Goal: Information Seeking & Learning: Learn about a topic

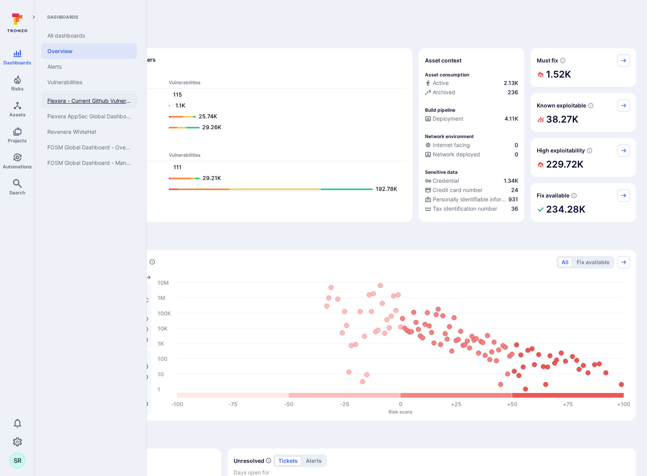
click at [78, 100] on span "Flexera - Current Github Vulnerabilities" at bounding box center [88, 100] width 83 height 7
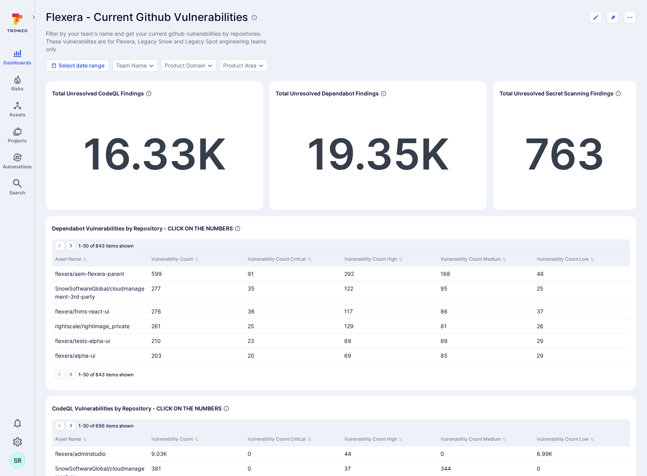
click at [465, 52] on div "Flexera - Current Github Vulnerabilities Filter by your team's name and get you…" at bounding box center [341, 41] width 590 height 61
click at [420, 41] on div "Flexera - Current Github Vulnerabilities Filter by your team's name and get you…" at bounding box center [341, 41] width 590 height 61
click at [191, 68] on div "Product Domain" at bounding box center [185, 65] width 41 height 6
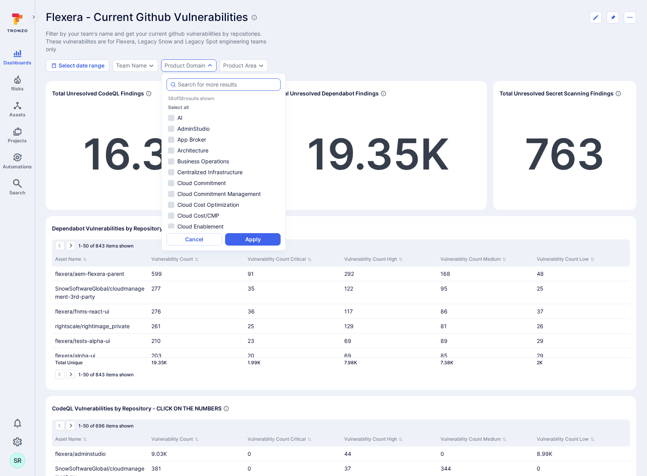
click at [208, 82] on input "autocomplete options" at bounding box center [227, 85] width 99 height 8
click at [221, 82] on input "autocomplete options" at bounding box center [227, 85] width 99 height 8
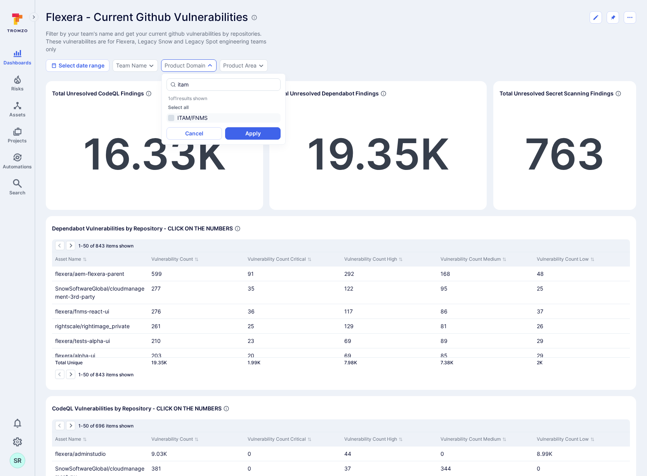
click at [170, 115] on li "ITAM/FNMS" at bounding box center [224, 117] width 114 height 9
type input "itam"
click at [257, 132] on button "Apply" at bounding box center [253, 133] width 56 height 12
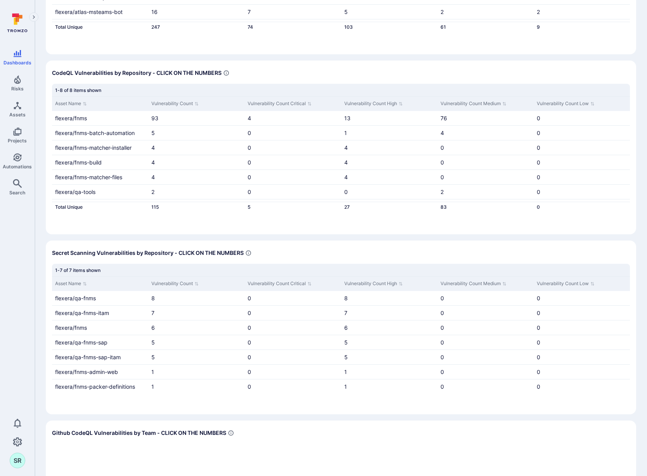
scroll to position [618, 0]
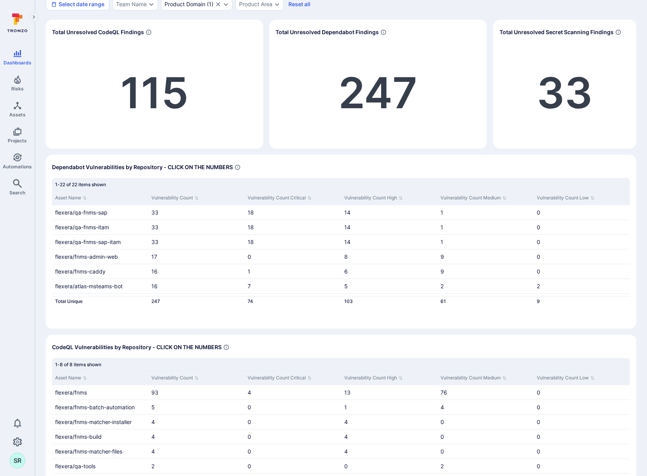
scroll to position [0, 0]
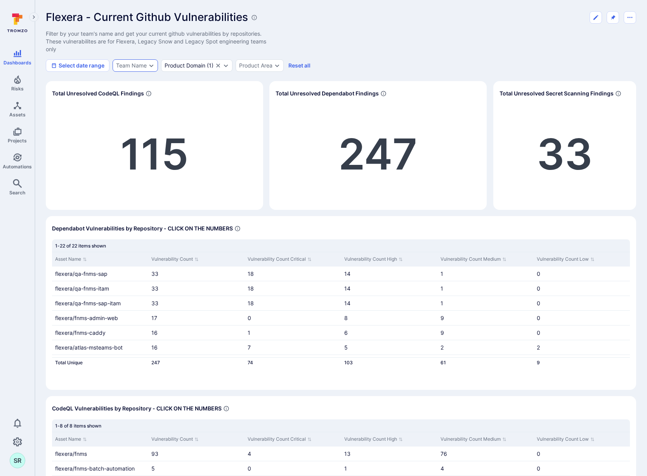
click at [154, 64] on icon "Expand dropdown" at bounding box center [151, 65] width 6 height 6
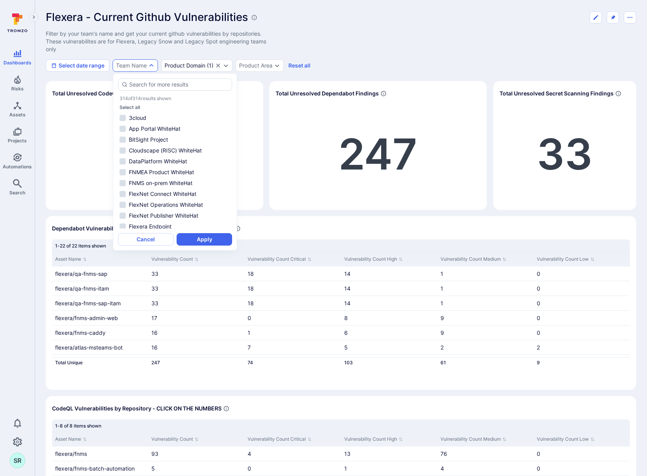
click at [368, 54] on div "Flexera - Current Github Vulnerabilities Filter by your team's name and get you…" at bounding box center [341, 41] width 590 height 61
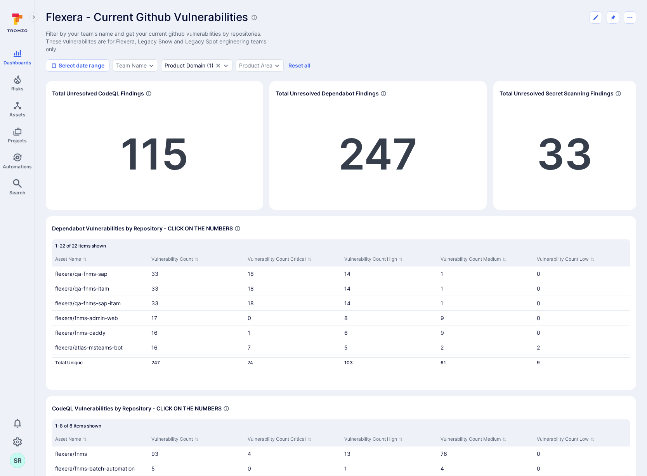
click at [279, 221] on section "Dependabot Vulnerabilities by Repository - CLICK ON THE NUMBERS 1-22 of 22 item…" at bounding box center [341, 303] width 590 height 174
click at [253, 223] on div "Dependabot Vulnerabilities by Repository - CLICK ON THE NUMBERS" at bounding box center [341, 228] width 578 height 12
click at [306, 224] on div "Dependabot Vulnerabilities by Repository - CLICK ON THE NUMBERS" at bounding box center [341, 228] width 578 height 12
click at [262, 222] on section "Dependabot Vulnerabilities by Repository - CLICK ON THE NUMBERS 1-22 of 22 item…" at bounding box center [341, 303] width 590 height 174
click at [331, 226] on div "Dependabot Vulnerabilities by Repository - CLICK ON THE NUMBERS" at bounding box center [341, 228] width 578 height 12
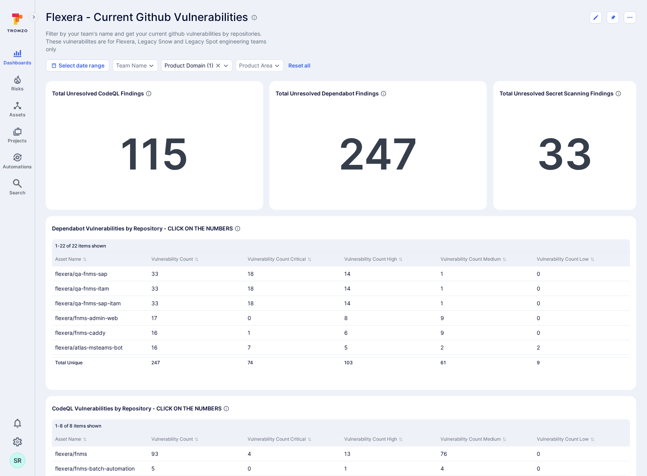
click at [309, 226] on div "Dependabot Vulnerabilities by Repository - CLICK ON THE NUMBERS" at bounding box center [341, 228] width 578 height 12
click at [427, 56] on div "Flexera - Current Github Vulnerabilities Filter by your team's name and get you…" at bounding box center [341, 41] width 590 height 61
click at [383, 47] on div "Flexera - Current Github Vulnerabilities Filter by your team's name and get you…" at bounding box center [341, 41] width 590 height 61
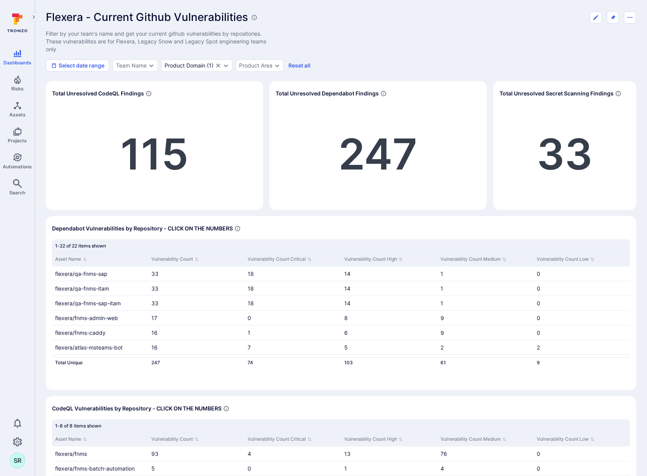
click at [370, 67] on div "Select date range Team Name Product Domain ( 1 ) Product Area Reset all" at bounding box center [341, 65] width 590 height 12
click at [368, 52] on div "Flexera - Current Github Vulnerabilities Filter by your team's name and get you…" at bounding box center [341, 41] width 590 height 61
click at [456, 61] on div "Select date range Team Name Product Domain ( 1 ) Product Area Reset all" at bounding box center [341, 65] width 590 height 12
click at [448, 52] on div "Flexera - Current Github Vulnerabilities Filter by your team's name and get you…" at bounding box center [341, 41] width 590 height 61
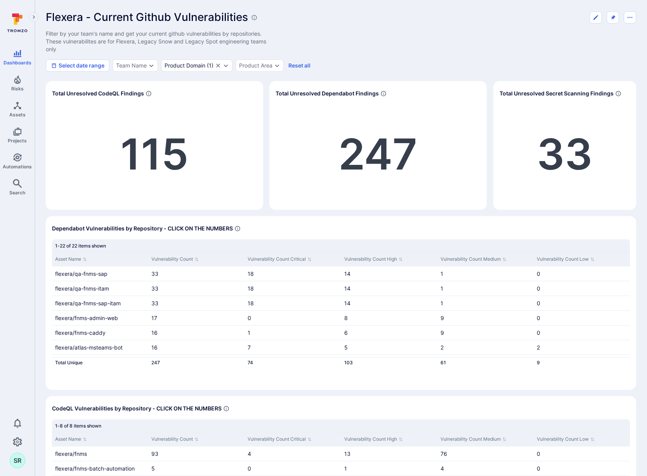
click at [455, 54] on div "Flexera - Current Github Vulnerabilities Filter by your team's name and get you…" at bounding box center [341, 41] width 590 height 61
click at [429, 45] on div "Flexera - Current Github Vulnerabilities Filter by your team's name and get you…" at bounding box center [341, 41] width 590 height 61
click at [438, 45] on div "Flexera - Current Github Vulnerabilities Filter by your team's name and get you…" at bounding box center [341, 41] width 590 height 61
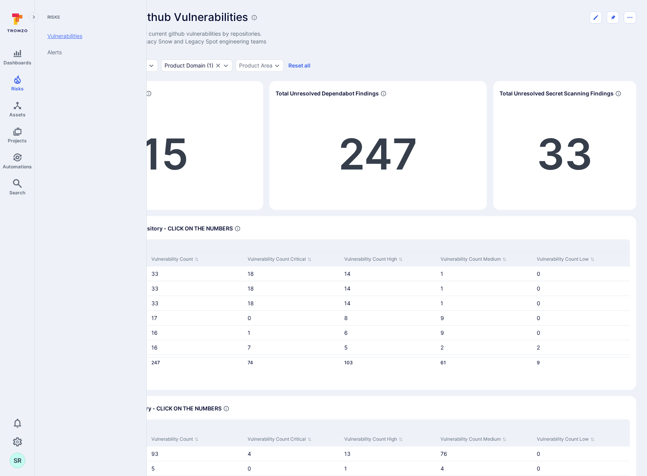
click at [66, 34] on link "Vulnerabilities" at bounding box center [89, 36] width 96 height 16
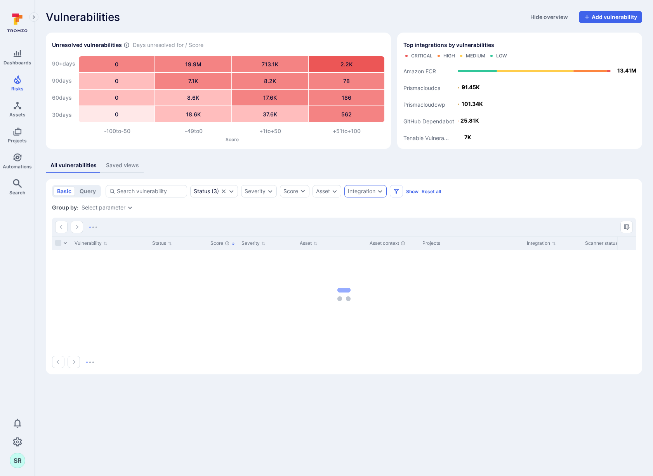
click at [366, 192] on div "Integration" at bounding box center [362, 191] width 28 height 6
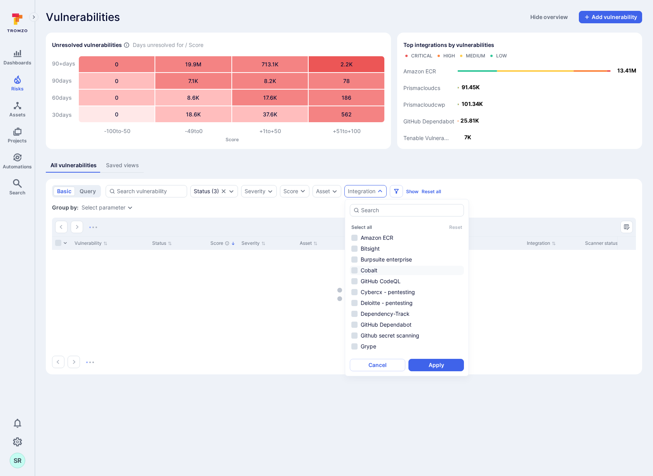
click at [352, 269] on li "Cobalt" at bounding box center [407, 270] width 114 height 9
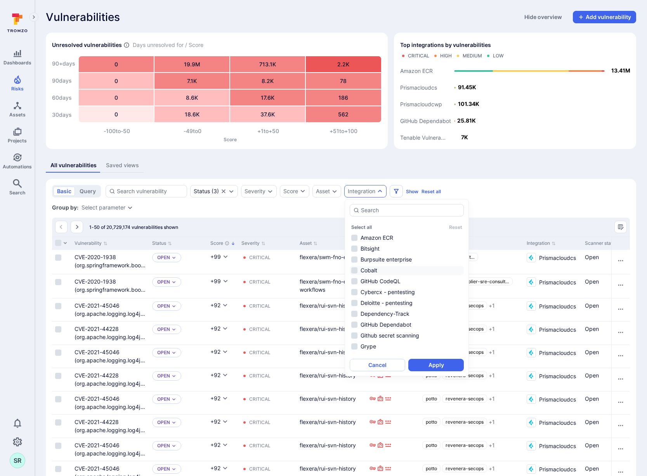
click at [355, 271] on li "Cobalt" at bounding box center [407, 270] width 114 height 9
click at [429, 366] on button "Apply" at bounding box center [436, 365] width 56 height 12
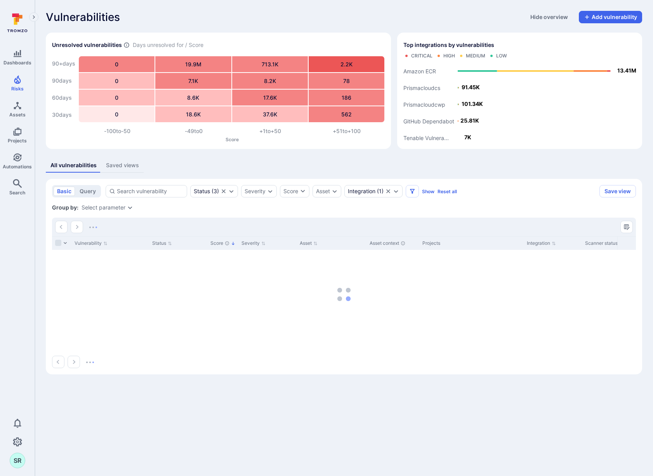
click at [341, 20] on div "Vulnerabilities Hide overview Add vulnerability" at bounding box center [344, 17] width 596 height 12
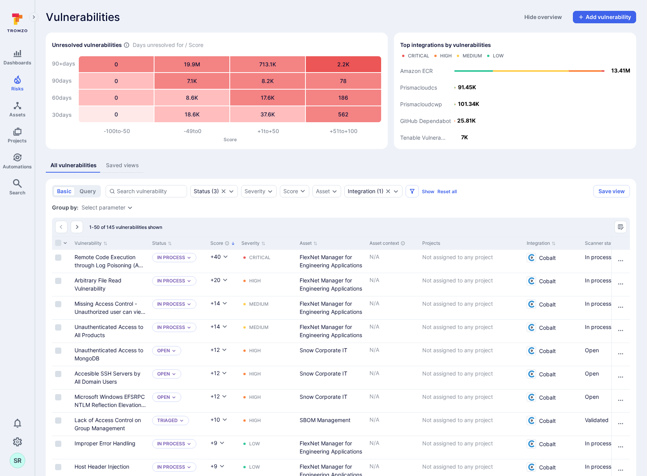
click at [326, 15] on div "Vulnerabilities Hide overview Add vulnerability" at bounding box center [341, 17] width 590 height 12
click at [347, 17] on div "Vulnerabilities Hide overview Add vulnerability" at bounding box center [341, 17] width 590 height 12
click at [316, 16] on div "Vulnerabilities Hide overview Add vulnerability" at bounding box center [341, 17] width 590 height 12
click at [291, 209] on div "Group by: Select parameter" at bounding box center [341, 208] width 578 height 8
click at [244, 206] on div "Group by: Select parameter" at bounding box center [341, 208] width 578 height 8
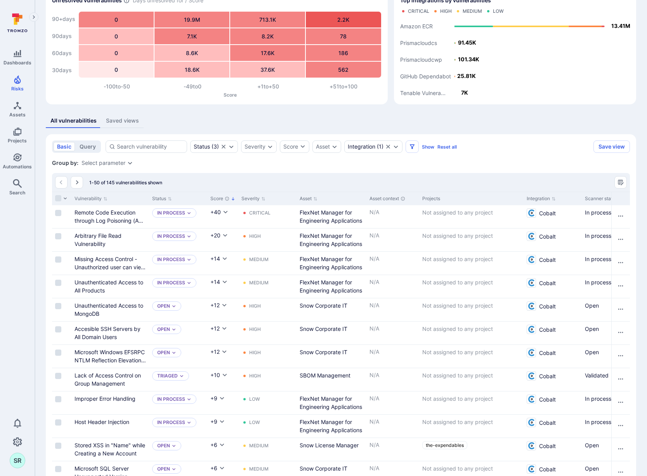
scroll to position [61, 0]
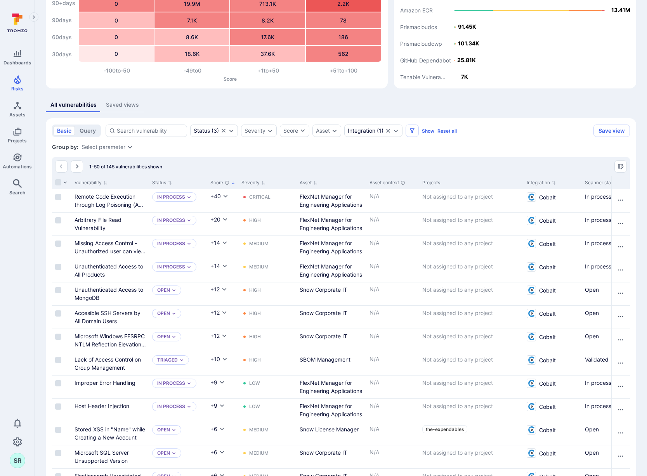
click at [486, 105] on div "All vulnerabilities Saved views" at bounding box center [341, 105] width 590 height 14
click at [460, 103] on div "All vulnerabilities Saved views" at bounding box center [341, 105] width 590 height 14
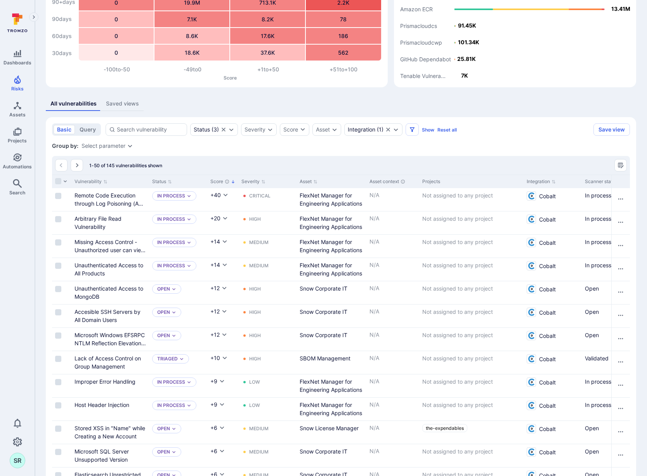
scroll to position [62, 0]
click at [328, 98] on div "All vulnerabilities Saved views" at bounding box center [341, 103] width 590 height 14
click at [307, 97] on div "All vulnerabilities Saved views" at bounding box center [341, 103] width 590 height 14
click at [281, 97] on div "All vulnerabilities Saved views" at bounding box center [341, 103] width 590 height 14
click at [16, 160] on icon "Automations" at bounding box center [17, 157] width 9 height 9
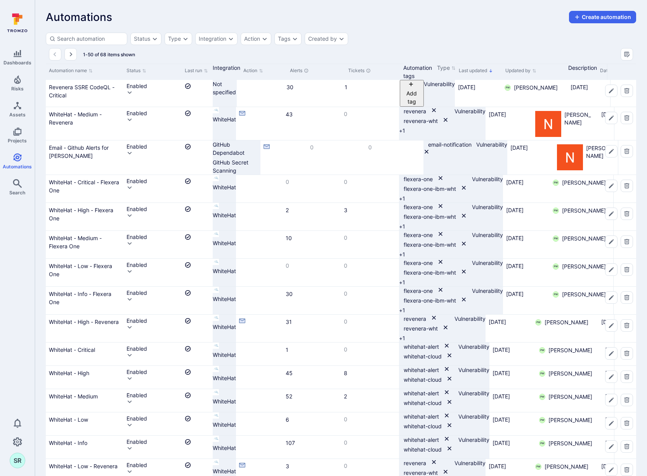
click at [258, 11] on div "Automations Create automation" at bounding box center [341, 17] width 590 height 12
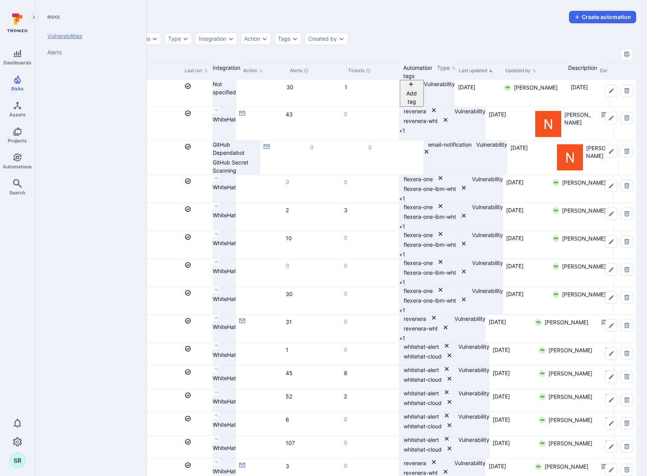
click at [64, 38] on link "Vulnerabilities" at bounding box center [89, 36] width 96 height 16
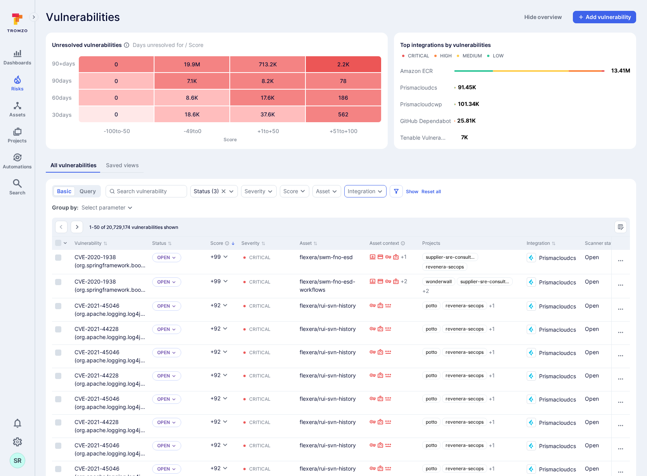
click at [370, 193] on div "Integration" at bounding box center [362, 191] width 28 height 6
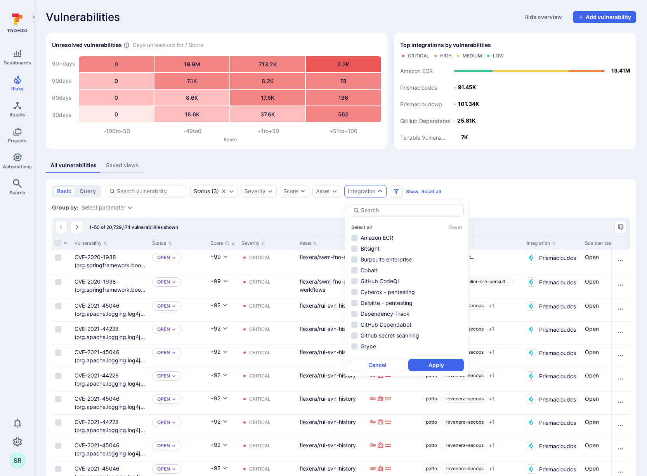
type input "b"
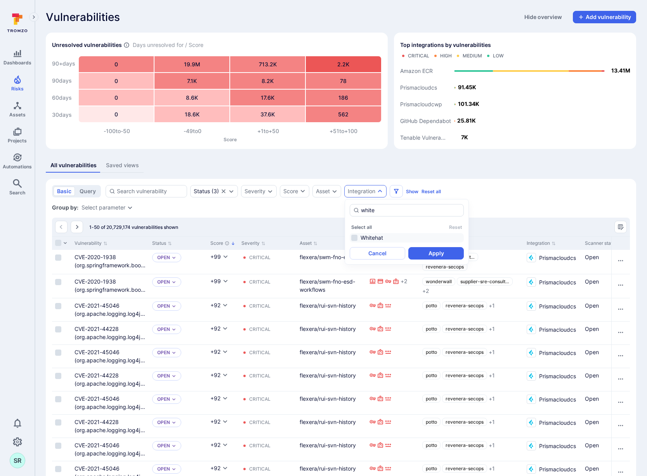
click at [352, 237] on li "Whitehat" at bounding box center [407, 237] width 114 height 9
type input "white"
click at [439, 252] on button "Apply" at bounding box center [436, 253] width 56 height 12
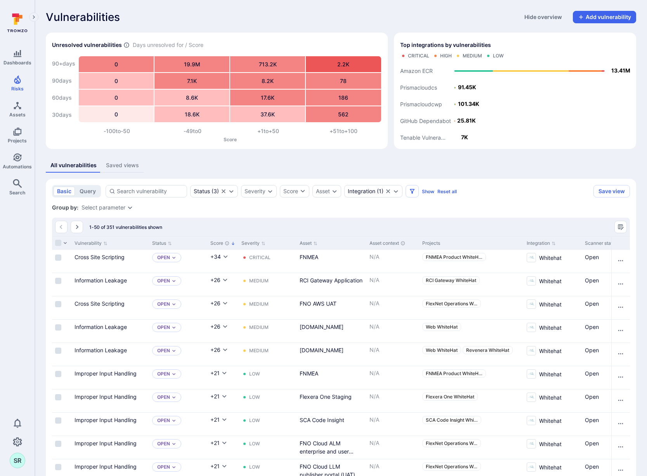
click at [116, 170] on button "Saved views" at bounding box center [122, 165] width 42 height 14
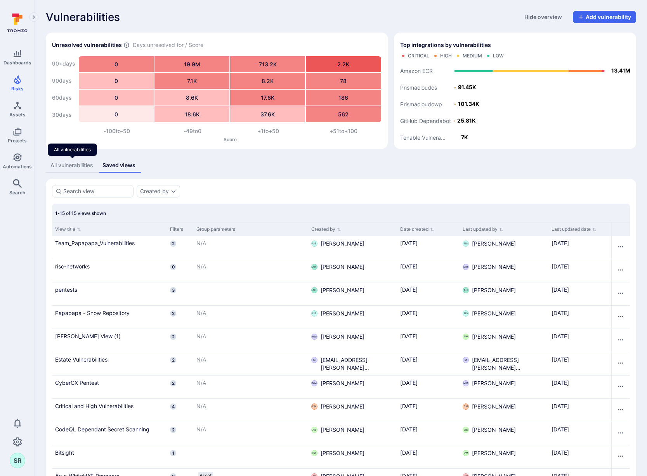
drag, startPoint x: 86, startPoint y: 164, endPoint x: 319, endPoint y: 165, distance: 233.3
click at [86, 164] on div "All vulnerabilities" at bounding box center [71, 165] width 43 height 8
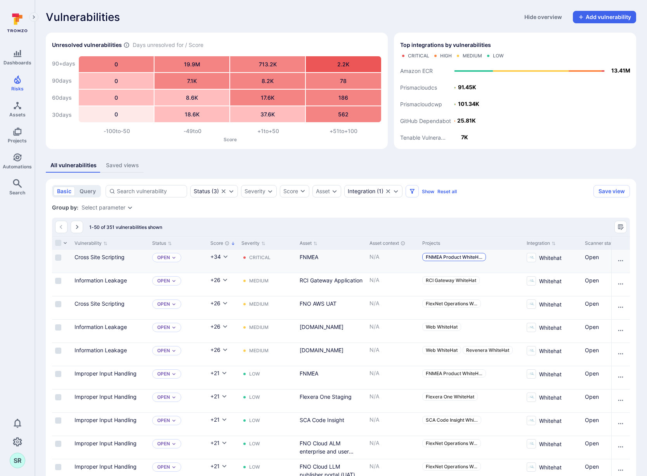
click at [458, 256] on span "FNMEA Product WhiteH …" at bounding box center [454, 257] width 57 height 6
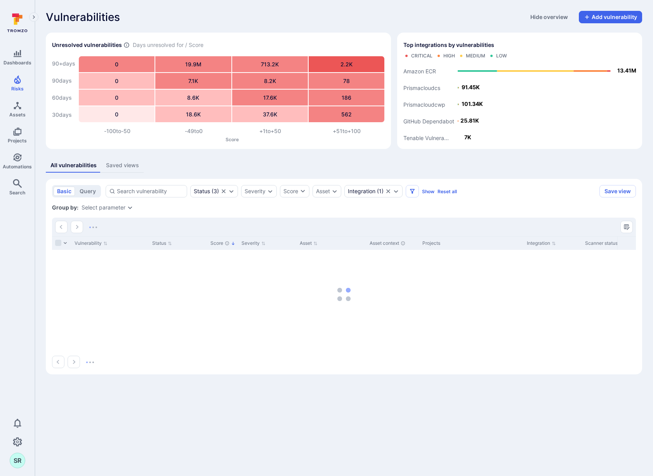
click at [265, 23] on div "Vulnerabilities Hide overview Add vulnerability Unresolved vulnerabilities Days…" at bounding box center [344, 192] width 618 height 385
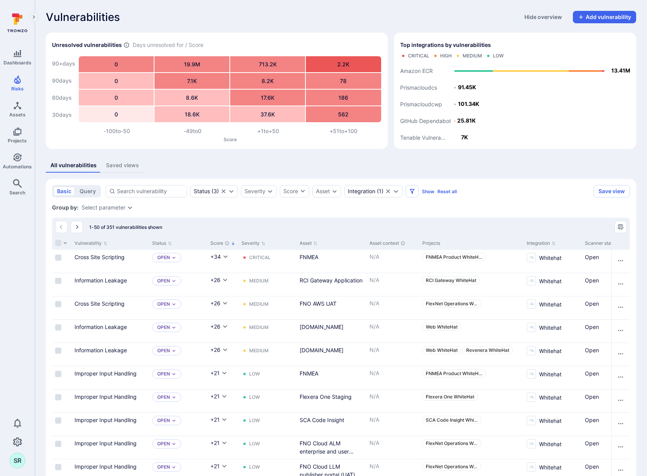
click at [357, 165] on div "All vulnerabilities Saved views" at bounding box center [341, 165] width 590 height 14
drag, startPoint x: 112, startPoint y: 167, endPoint x: 90, endPoint y: 167, distance: 22.1
click at [112, 167] on div "Saved views" at bounding box center [122, 165] width 33 height 8
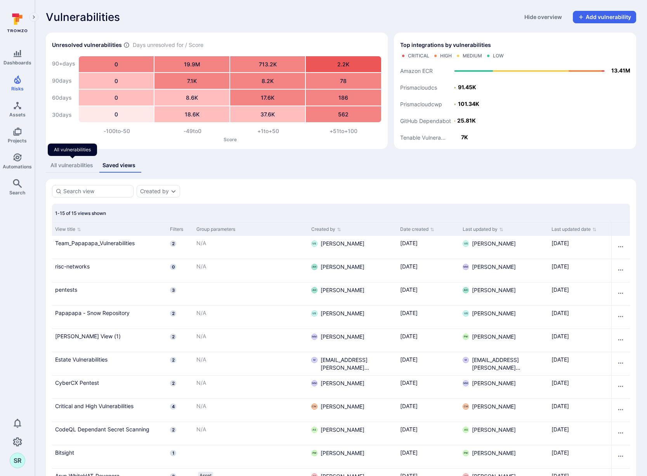
click at [89, 167] on div "All vulnerabilities" at bounding box center [71, 165] width 43 height 8
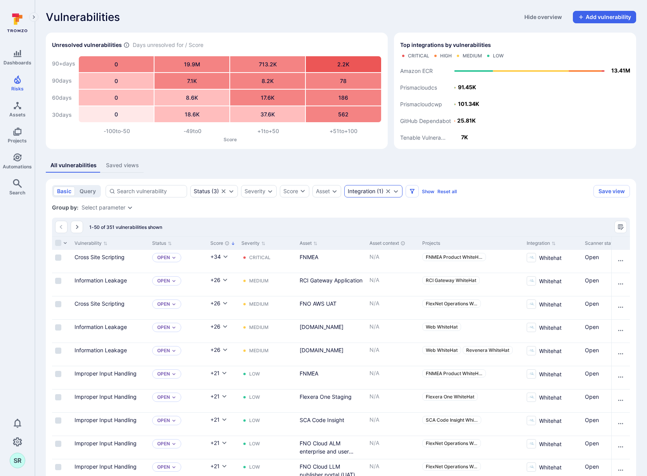
click at [399, 190] on icon "Expand dropdown" at bounding box center [396, 191] width 6 height 6
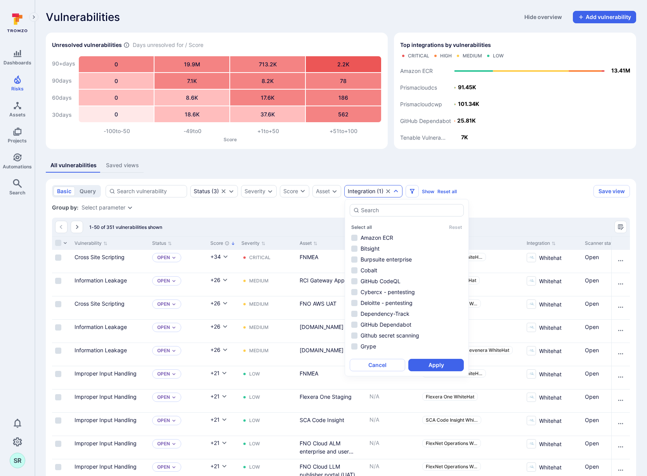
scroll to position [116, 0]
click at [355, 350] on li "Whitehat" at bounding box center [407, 349] width 114 height 9
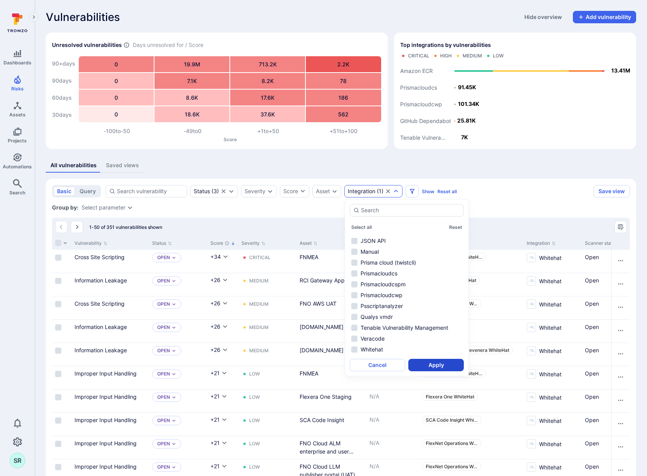
click at [422, 364] on button "Apply" at bounding box center [436, 365] width 56 height 12
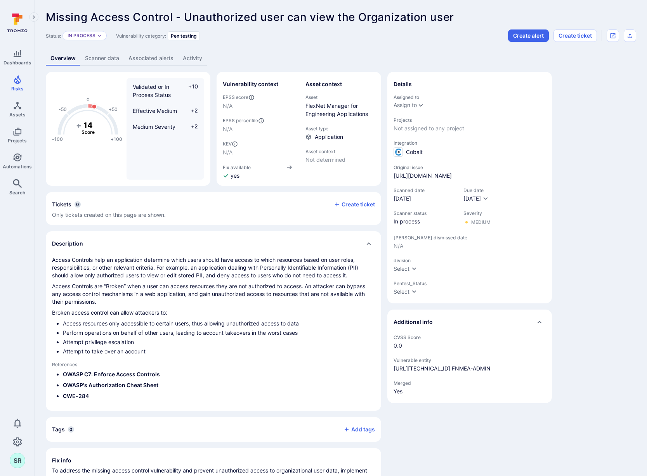
click at [414, 106] on div "Assign to" at bounding box center [405, 105] width 23 height 6
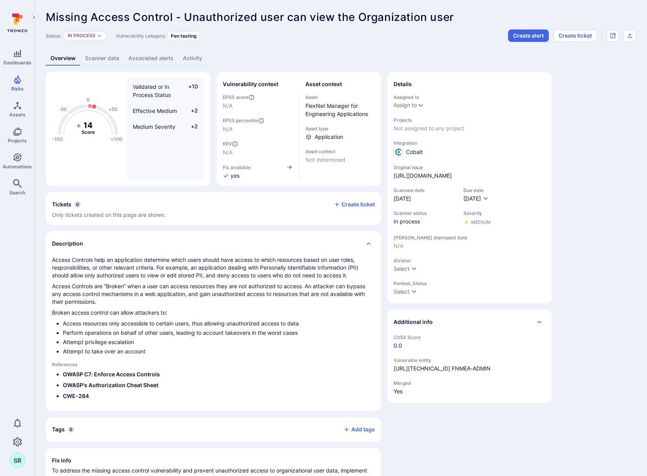
click at [433, 127] on span "Not assigned to any project" at bounding box center [470, 129] width 152 height 8
click at [438, 128] on span "Not assigned to any project" at bounding box center [470, 129] width 152 height 8
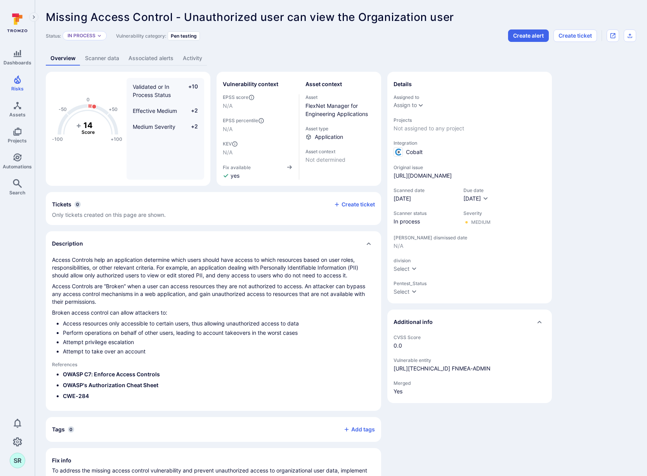
click at [433, 132] on span "Not assigned to any project" at bounding box center [470, 129] width 152 height 8
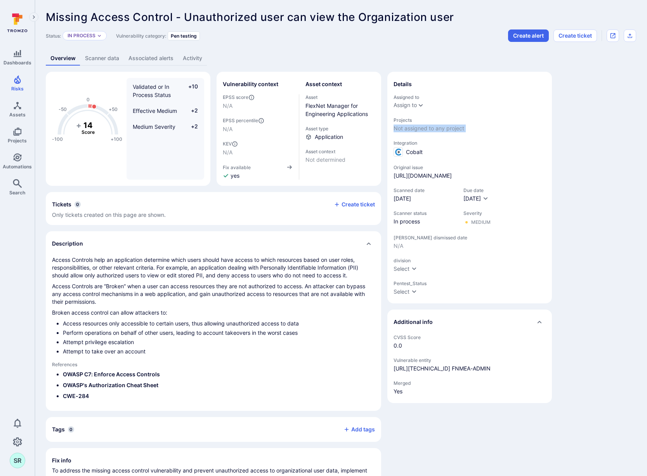
click at [427, 128] on span "Not assigned to any project" at bounding box center [470, 129] width 152 height 8
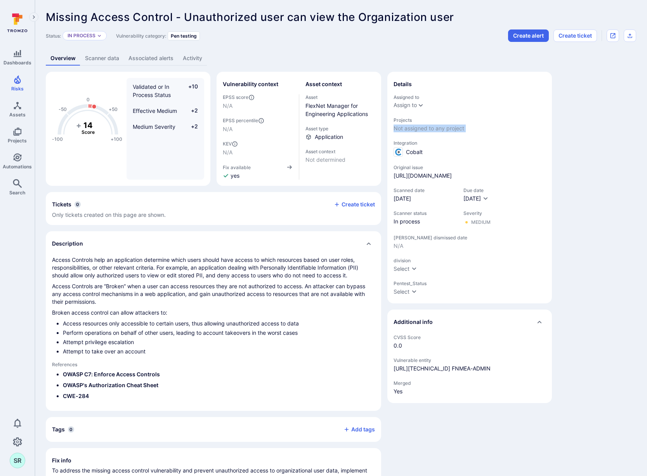
click at [427, 128] on span "Not assigned to any project" at bounding box center [470, 129] width 152 height 8
click at [419, 106] on icon "Expand dropdown" at bounding box center [421, 105] width 6 height 6
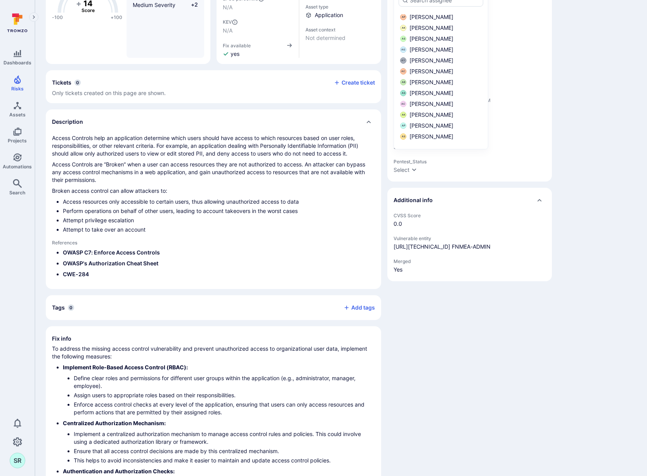
scroll to position [5, 0]
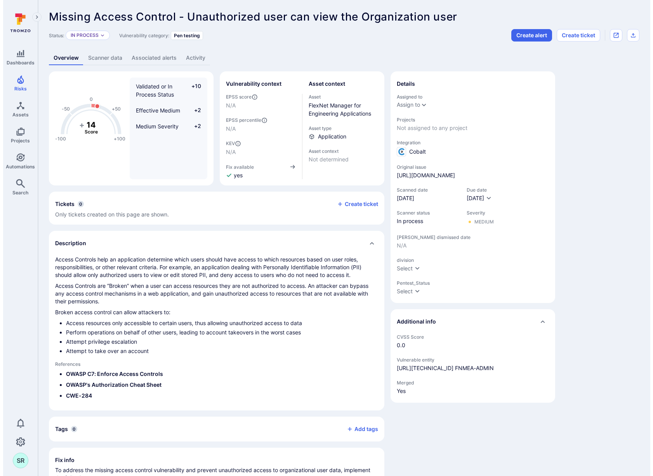
scroll to position [0, 0]
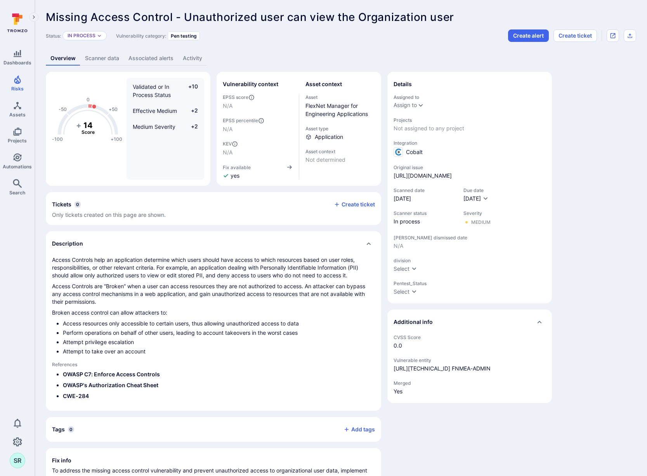
click at [443, 128] on span "Not assigned to any project" at bounding box center [470, 129] width 152 height 8
click at [423, 128] on span "Not assigned to any project" at bounding box center [470, 129] width 152 height 8
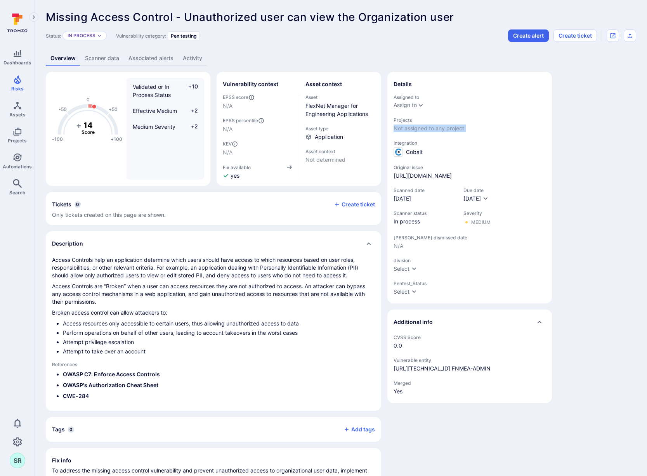
click at [423, 128] on span "Not assigned to any project" at bounding box center [470, 129] width 152 height 8
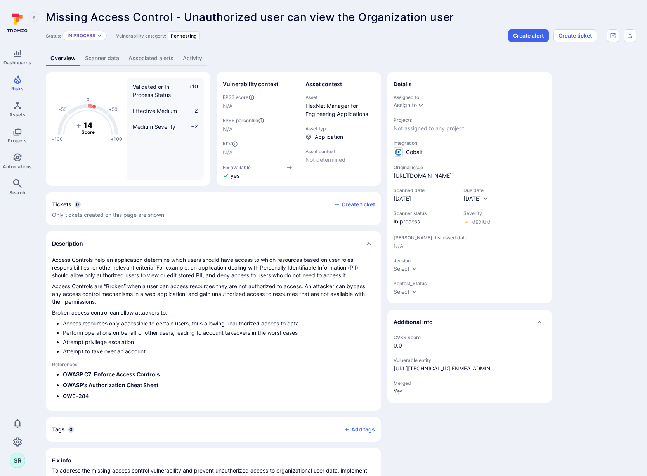
click at [410, 127] on span "Not assigned to any project" at bounding box center [470, 129] width 152 height 8
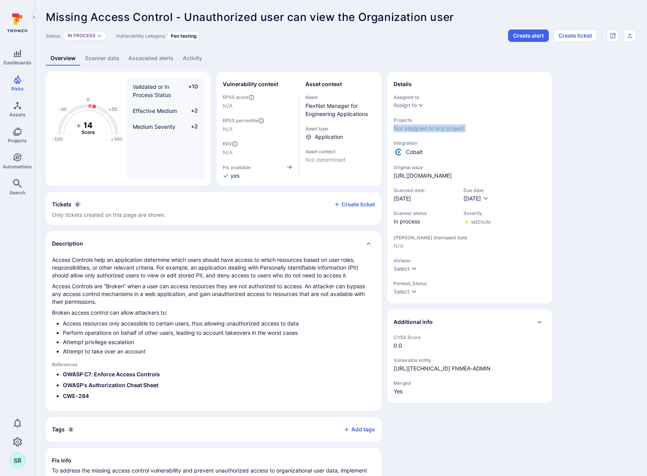
click at [410, 127] on span "Not assigned to any project" at bounding box center [470, 129] width 152 height 8
drag, startPoint x: 610, startPoint y: 131, endPoint x: 606, endPoint y: 128, distance: 5.0
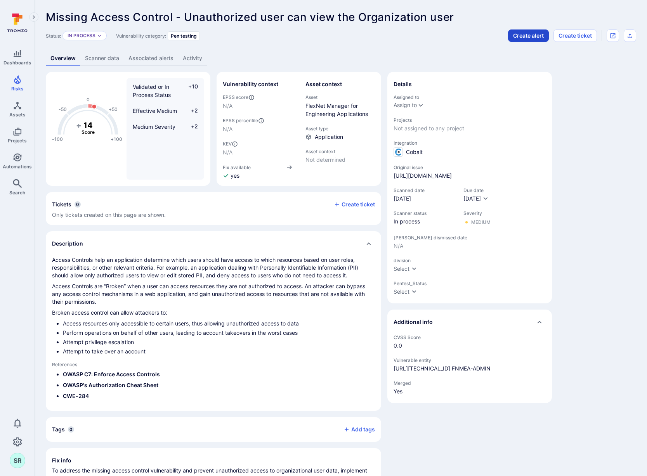
click at [533, 31] on button "Create alert" at bounding box center [528, 36] width 41 height 12
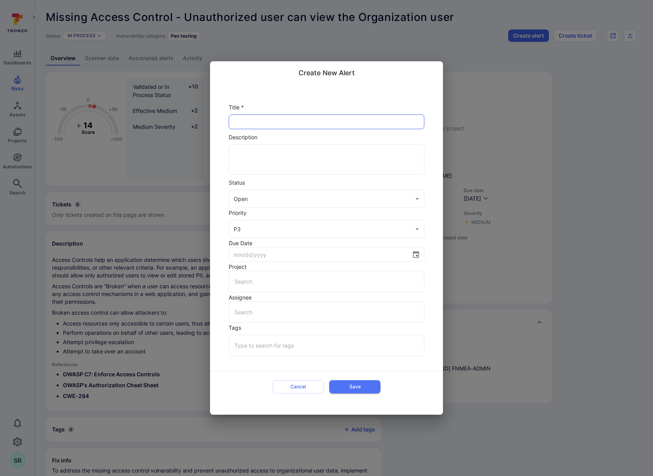
click at [272, 121] on input "text" at bounding box center [326, 122] width 195 height 14
type input "$title"
click at [297, 384] on button "Cancel" at bounding box center [297, 386] width 51 height 13
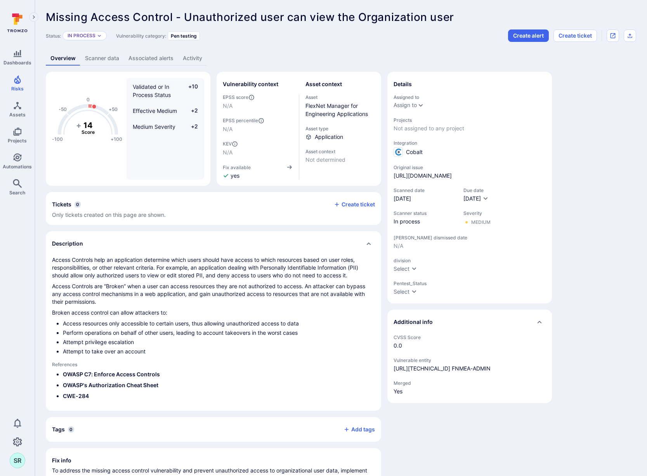
drag, startPoint x: 393, startPoint y: 130, endPoint x: 487, endPoint y: 130, distance: 93.5
click at [487, 130] on span "Not assigned to any project" at bounding box center [470, 129] width 152 height 8
click at [451, 128] on span "Not assigned to any project" at bounding box center [470, 129] width 152 height 8
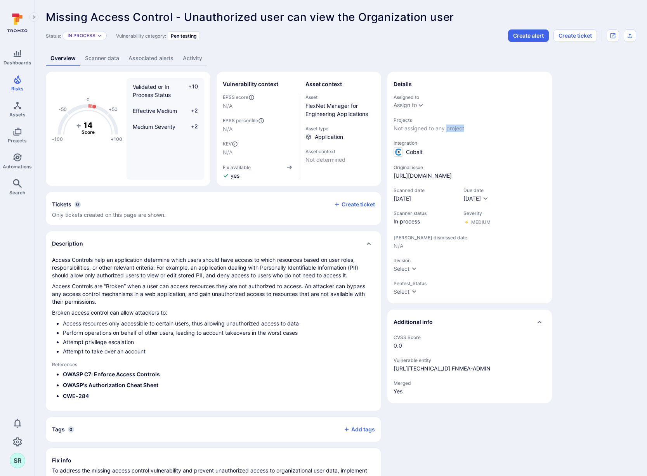
click at [451, 128] on span "Not assigned to any project" at bounding box center [470, 129] width 152 height 8
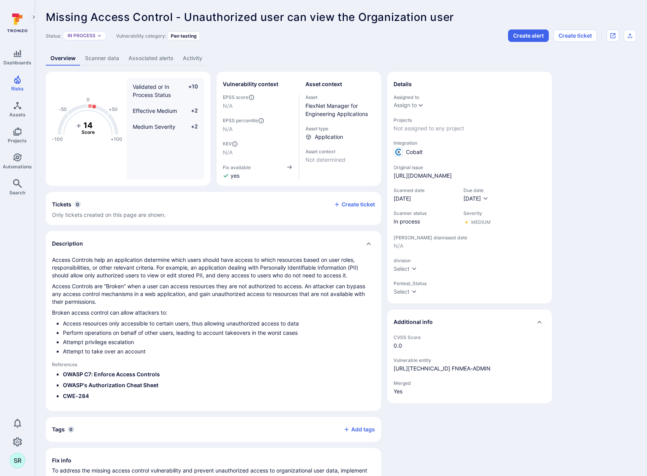
click at [433, 127] on span "Not assigned to any project" at bounding box center [470, 129] width 152 height 8
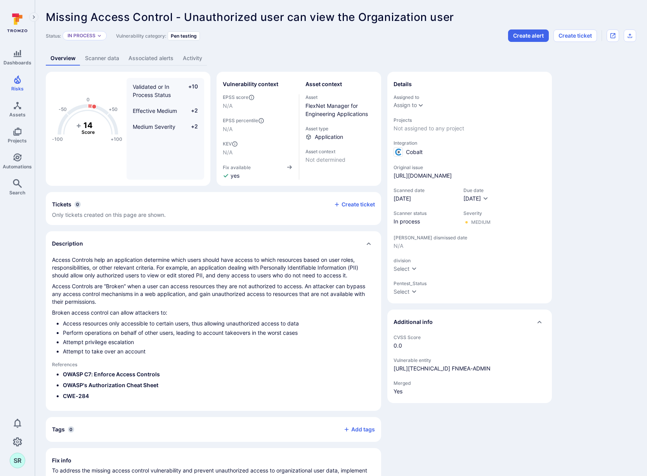
click at [427, 129] on span "Not assigned to any project" at bounding box center [470, 129] width 152 height 8
click at [535, 35] on button "Create alert" at bounding box center [528, 36] width 41 height 12
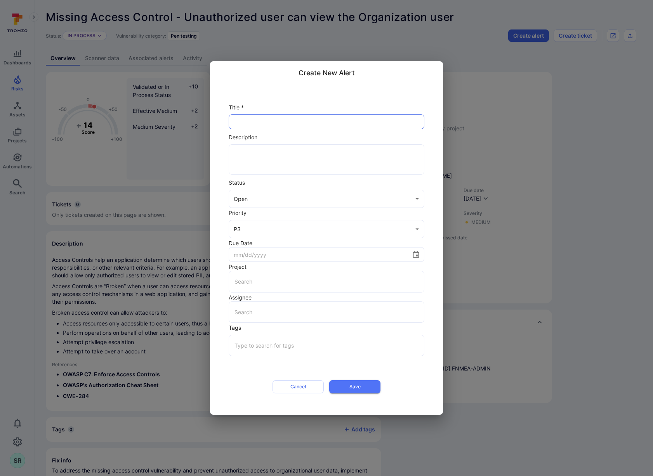
click at [296, 121] on input "text" at bounding box center [326, 122] width 195 height 14
click at [301, 382] on button "Cancel" at bounding box center [297, 386] width 51 height 13
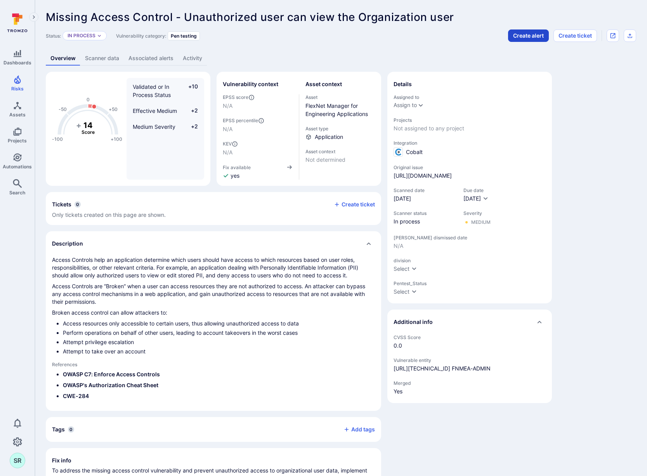
click at [527, 30] on button "Create alert" at bounding box center [528, 36] width 41 height 12
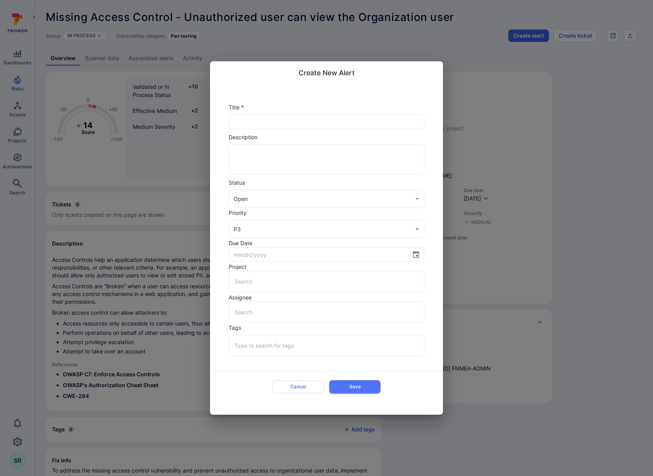
click at [318, 116] on input "text" at bounding box center [326, 122] width 195 height 14
type input "$summary"
type textarea "$summary"
click at [316, 226] on body "Dashboards Risks Assets Projects Automations Search 0 SR Risks Vulnerabilities …" at bounding box center [326, 238] width 653 height 476
click at [274, 294] on span "P5" at bounding box center [327, 297] width 182 height 8
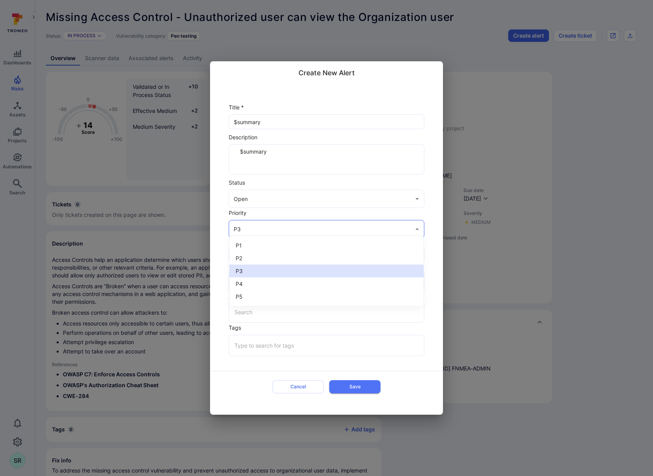
type input "P5"
click at [284, 284] on input "text" at bounding box center [327, 282] width 188 height 14
type input "fnmea"
click at [287, 301] on li "FNMEA Product WhiteHat" at bounding box center [326, 300] width 195 height 14
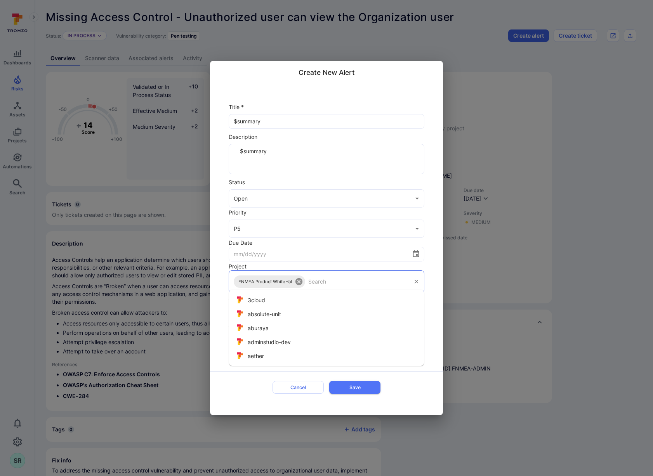
click at [299, 279] on icon at bounding box center [299, 282] width 9 height 9
type input "s"
type input "product-sec"
click at [281, 308] on ul "product-security" at bounding box center [326, 300] width 195 height 20
click at [279, 298] on li "product-security" at bounding box center [326, 300] width 195 height 14
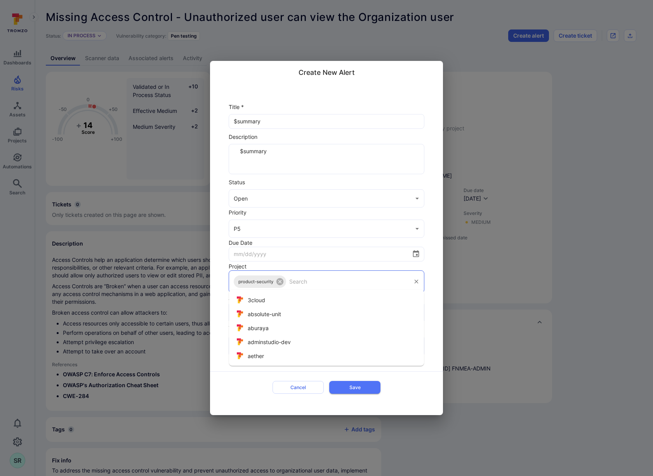
click at [238, 385] on div "Cancel Save" at bounding box center [326, 386] width 196 height 19
click at [359, 382] on button "Save" at bounding box center [354, 387] width 51 height 13
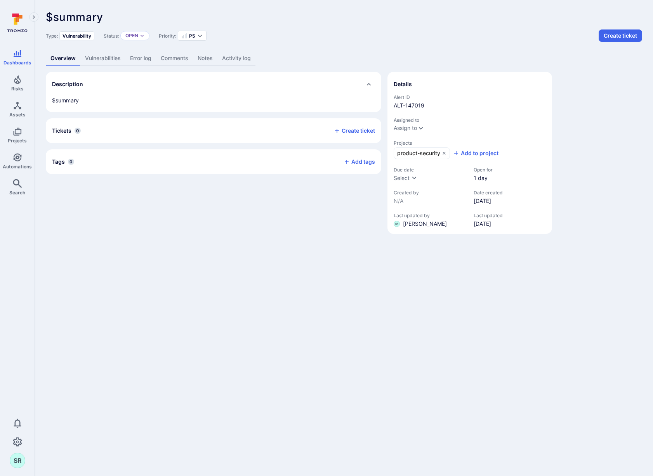
click at [288, 222] on div "Description $summary Tickets 0 Create ticket Tags 0 Add tags" at bounding box center [213, 153] width 335 height 162
click at [444, 153] on icon "details card" at bounding box center [444, 153] width 3 height 3
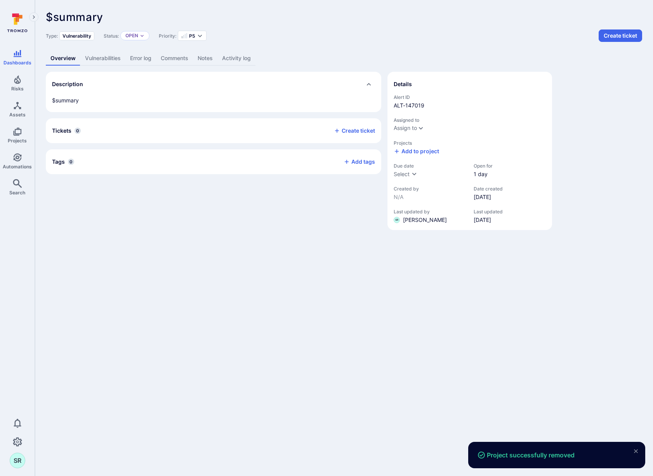
click at [367, 279] on body "Project successfully removed Dashboards Risks Assets Projects Automations Searc…" at bounding box center [326, 238] width 653 height 476
click at [359, 266] on body "Project successfully removed Dashboards Risks Assets Projects Automations Searc…" at bounding box center [326, 238] width 653 height 476
drag, startPoint x: 281, startPoint y: 248, endPoint x: 269, endPoint y: 240, distance: 13.8
click at [279, 246] on body "Project successfully removed Dashboards Risks Assets Projects Automations Searc…" at bounding box center [326, 238] width 653 height 476
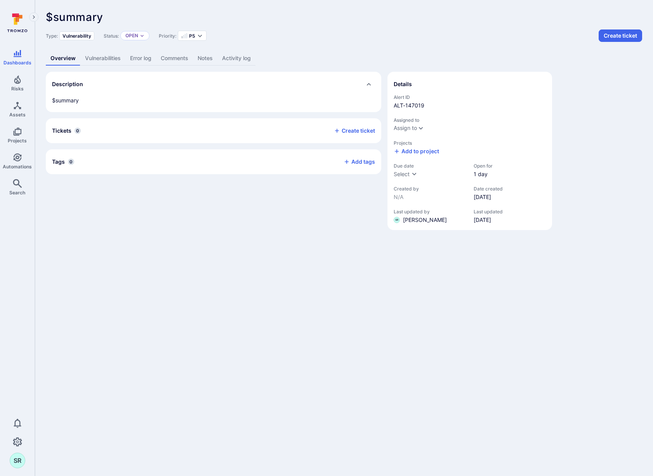
click at [205, 26] on header "$summary ... Show more Type: Vulnerability Status: Open Priority: P5 Create tic…" at bounding box center [344, 26] width 596 height 31
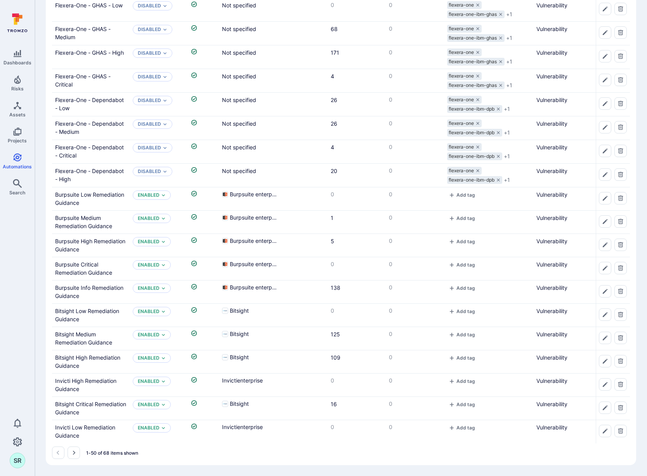
scroll to position [821, 0]
click at [73, 455] on icon "Go to the next page" at bounding box center [74, 453] width 3 height 4
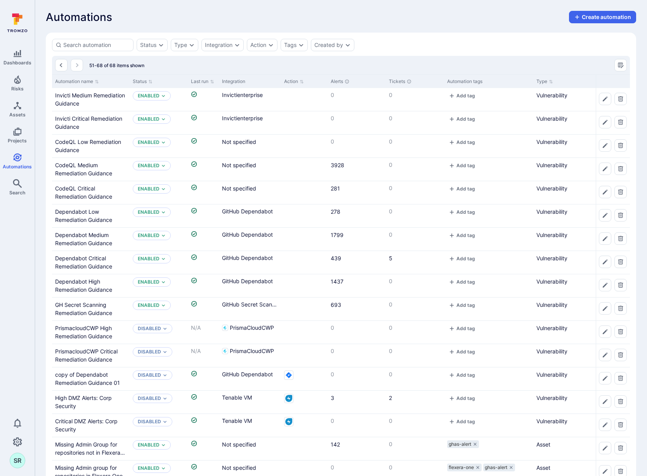
click at [498, 13] on div "Automations Create automation" at bounding box center [341, 17] width 590 height 12
click at [443, 14] on div "Automations Create automation" at bounding box center [341, 17] width 590 height 12
click at [282, 17] on div "Automations Create automation" at bounding box center [341, 17] width 590 height 12
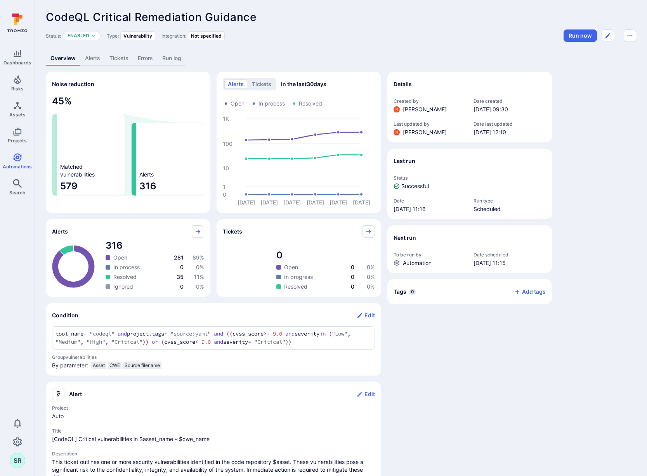
click at [614, 221] on div "Noise reduction 45 % Matched vulnerabilities 579 Alerts 316 alerts tickets in t…" at bounding box center [341, 349] width 590 height 555
click at [602, 158] on div "Noise reduction 45 % Matched vulnerabilities 579 Alerts 316 alerts tickets in t…" at bounding box center [341, 349] width 590 height 555
click at [99, 59] on link "Alerts" at bounding box center [92, 58] width 24 height 14
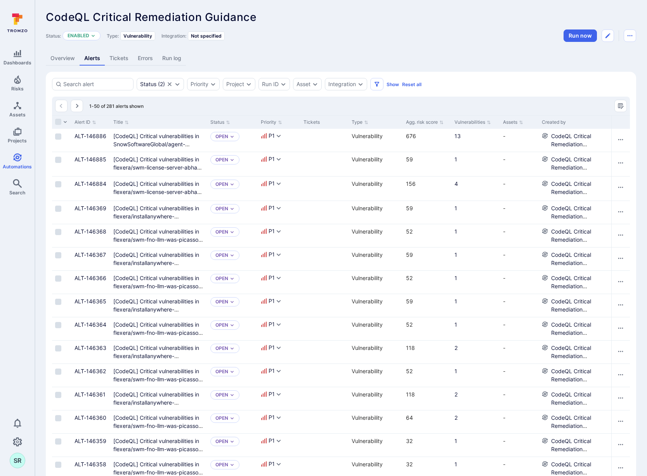
click at [364, 14] on div "CodeQL Critical Remediation Guidance ... Show more" at bounding box center [341, 17] width 590 height 12
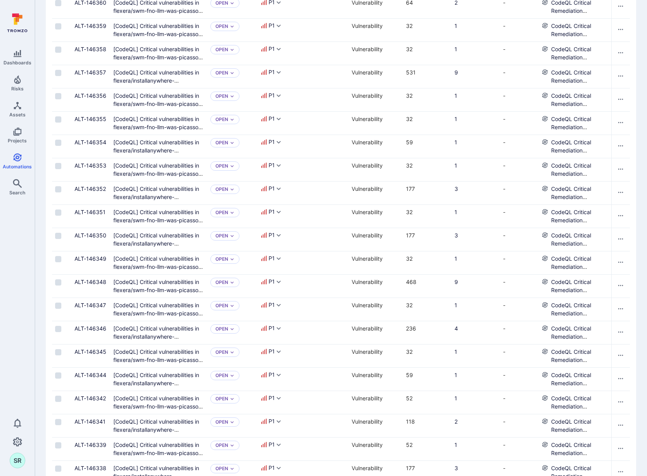
scroll to position [856, 0]
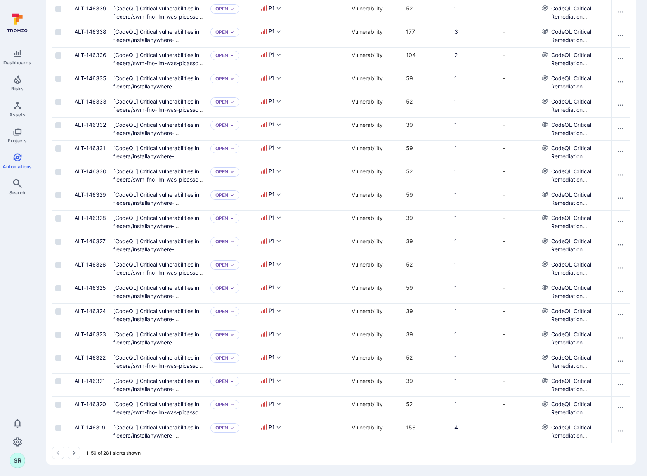
drag, startPoint x: 246, startPoint y: 444, endPoint x: 307, endPoint y: 448, distance: 61.5
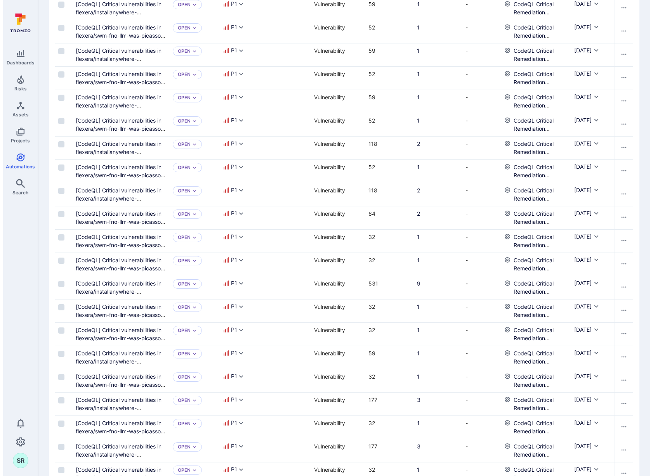
scroll to position [0, 0]
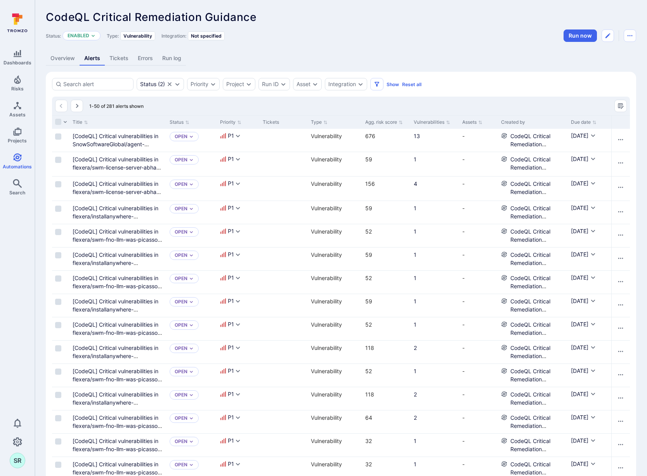
click at [353, 27] on header "CodeQL Critical Remediation Guidance ... Show more Status: Enabled Type: Vulner…" at bounding box center [341, 26] width 590 height 31
click at [610, 36] on icon "Edit automation" at bounding box center [608, 36] width 6 height 6
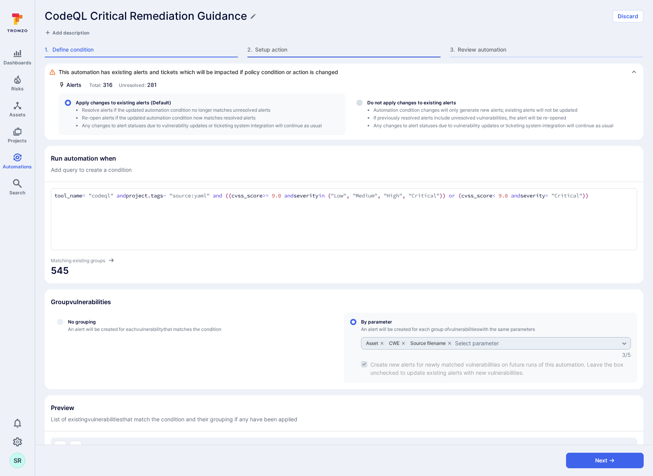
click at [288, 50] on span "Setup action" at bounding box center [348, 50] width 186 height 8
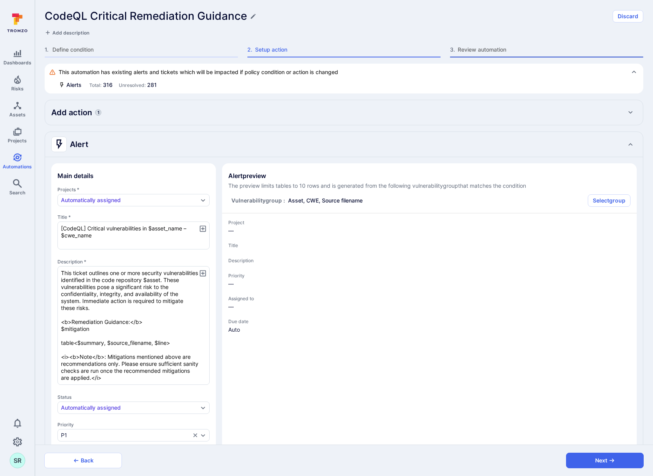
type textarea "x"
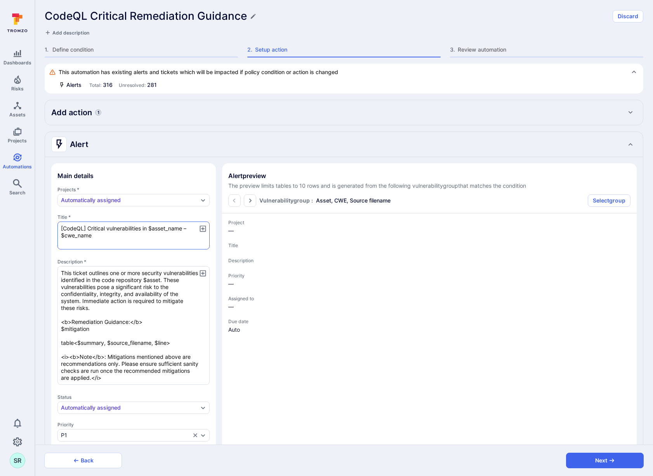
type textarea "x"
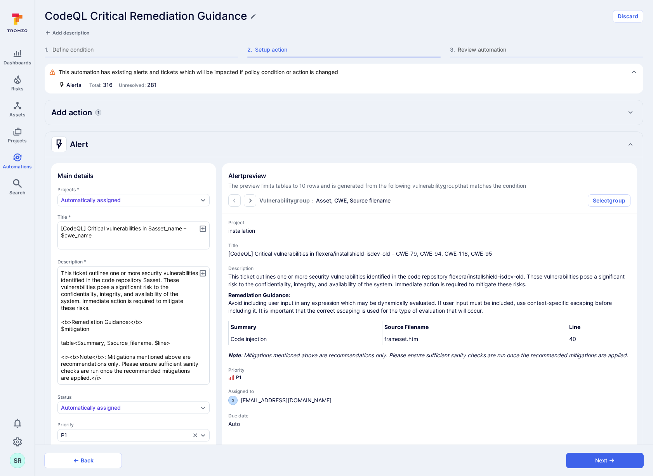
click at [203, 274] on icon "button" at bounding box center [203, 273] width 8 height 8
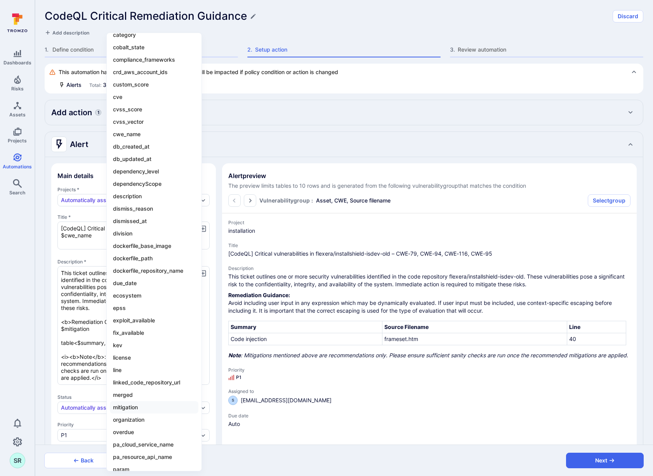
scroll to position [432, 0]
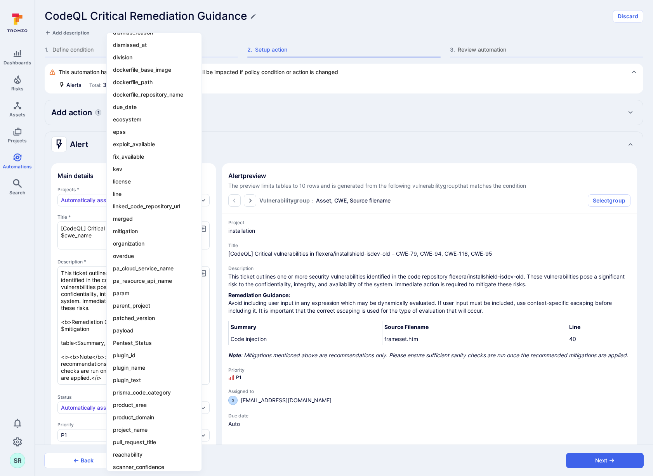
click at [322, 100] on div at bounding box center [326, 238] width 653 height 476
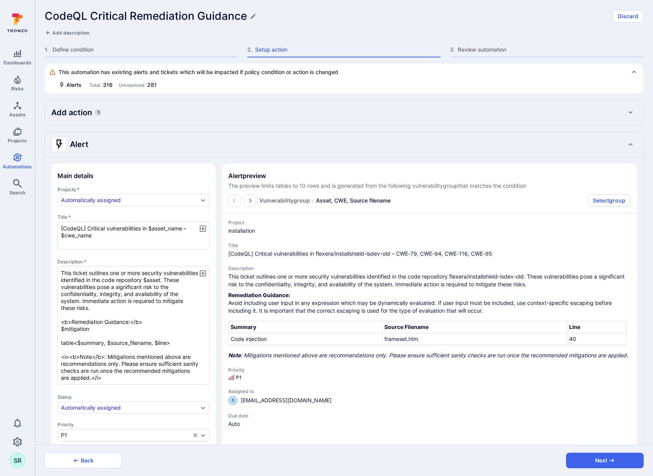
click at [270, 252] on span "[CodeQL] Critical vulnerabilities in flexera/installshield-isdev-old – CWE-79, …" at bounding box center [429, 254] width 402 height 8
click at [269, 252] on span "[CodeQL] Critical vulnerabilities in flexera/installshield-isdev-old – CWE-79, …" at bounding box center [429, 254] width 402 height 8
click at [335, 236] on div "Project installation Title [CodeQL] Critical vulnerabilities in flexera/install…" at bounding box center [429, 324] width 402 height 208
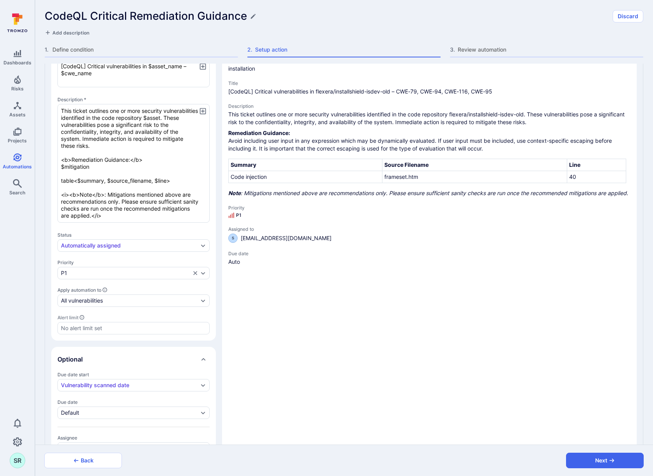
scroll to position [0, 0]
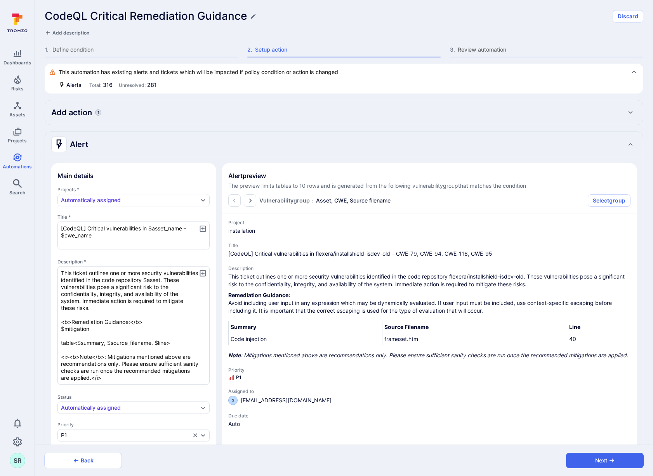
click at [249, 338] on td "Code injection" at bounding box center [306, 339] width 154 height 12
click at [250, 338] on td "Code injection" at bounding box center [306, 339] width 154 height 12
click at [285, 343] on td "Code injection" at bounding box center [306, 339] width 154 height 12
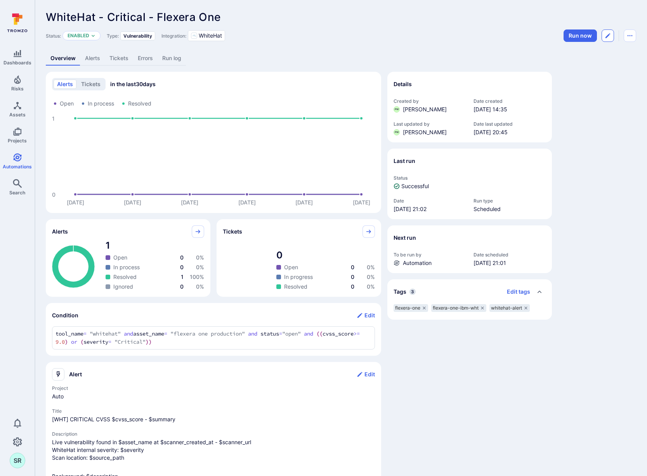
click at [605, 35] on icon "Edit automation" at bounding box center [608, 36] width 6 height 6
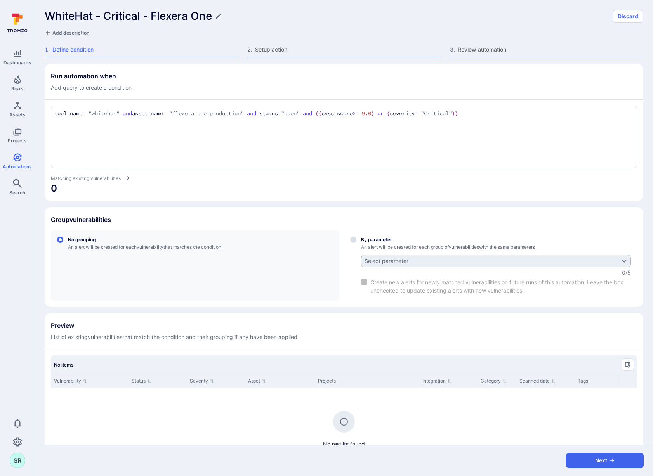
click at [277, 49] on span "Setup action" at bounding box center [348, 50] width 186 height 8
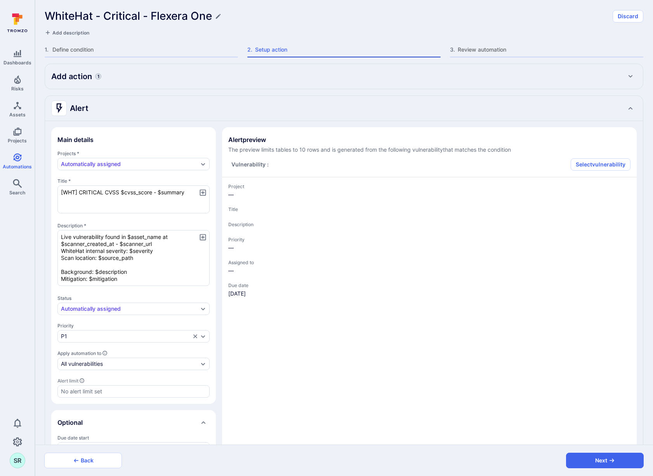
type textarea "x"
click at [101, 52] on span "Define condition" at bounding box center [145, 50] width 186 height 8
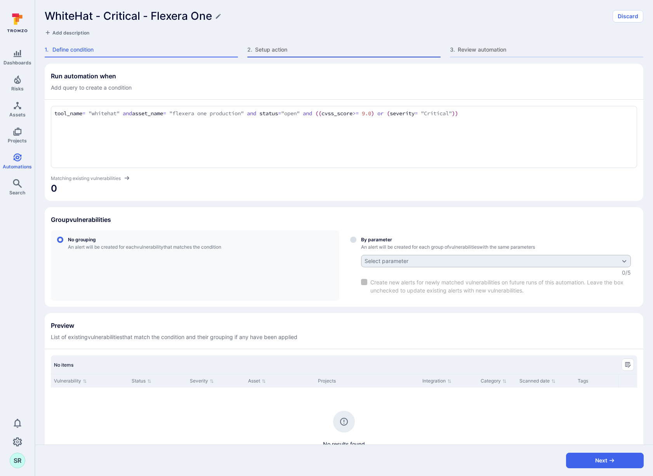
click at [293, 55] on div "2 . Setup action" at bounding box center [343, 52] width 193 height 12
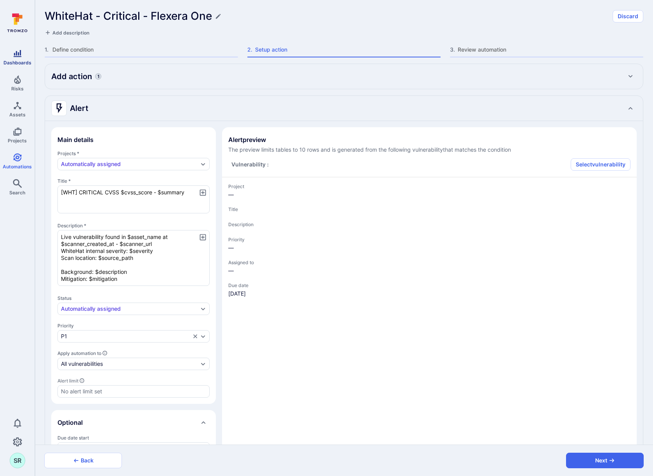
click at [17, 58] on icon "Dashboards" at bounding box center [17, 53] width 9 height 9
